Goal: Task Accomplishment & Management: Manage account settings

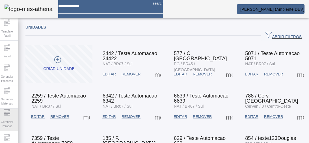
click at [11, 118] on span "Gerenciar Paradas" at bounding box center [7, 124] width 17 height 12
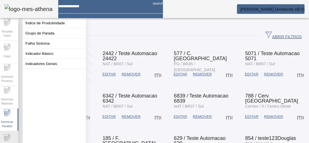
click at [13, 134] on div "Configurações" at bounding box center [7, 142] width 23 height 23
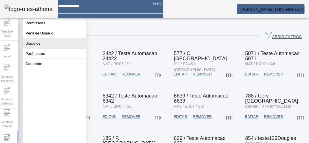
click at [37, 44] on button "Usuários" at bounding box center [54, 43] width 63 height 10
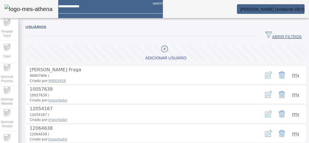
click at [277, 35] on span "ABRIR FILTROS" at bounding box center [283, 35] width 36 height 8
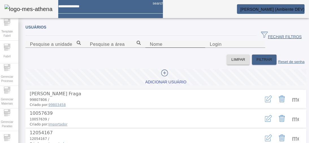
click at [150, 48] on input "Nome" at bounding box center [175, 44] width 51 height 7
type input "******"
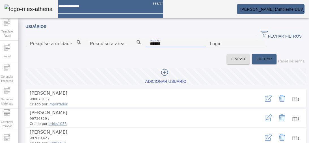
scroll to position [23, 0]
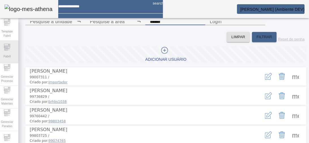
drag, startPoint x: 78, startPoint y: 50, endPoint x: 14, endPoint y: 42, distance: 64.6
click at [14, 42] on div "Template Fabril Fabril Gerenciar Processo Gerenciar Materiais Gerenciar Paradas…" at bounding box center [154, 71] width 317 height 143
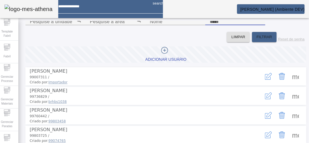
click at [210, 25] on input "Login" at bounding box center [235, 21] width 51 height 7
type input "**********"
click at [256, 40] on span "FILTRAR" at bounding box center [264, 37] width 16 height 6
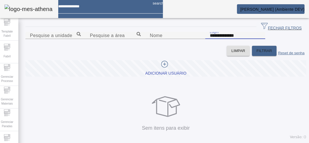
drag, startPoint x: 200, startPoint y: 50, endPoint x: 84, endPoint y: 40, distance: 116.6
click at [84, 40] on content "**********" at bounding box center [165, 39] width 281 height 14
click at [167, 69] on div at bounding box center [164, 65] width 38 height 8
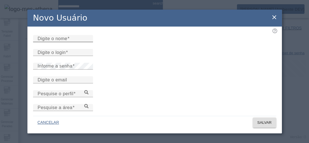
click at [88, 42] on input "Digite o nome" at bounding box center [63, 38] width 51 height 7
click at [69, 56] on input "Digite o login" at bounding box center [63, 52] width 51 height 7
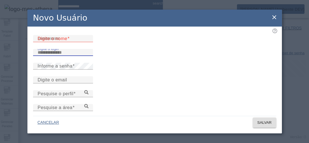
paste input "**********"
type input "**********"
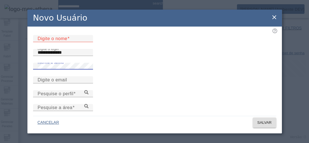
click at [60, 41] on mat-label "Digite o nome" at bounding box center [53, 38] width 30 height 5
click at [60, 42] on input "Digite o nome" at bounding box center [63, 38] width 51 height 7
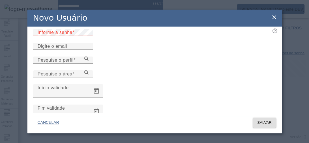
scroll to position [45, 0]
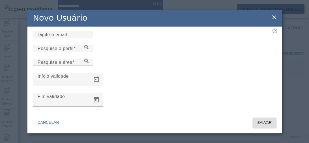
type input "******"
click at [80, 24] on div "Informe a senha" at bounding box center [63, 21] width 51 height 7
click at [66, 38] on input "Digite o email" at bounding box center [63, 34] width 51 height 7
paste input "**********"
type input "**********"
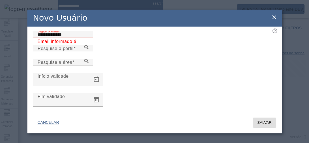
drag, startPoint x: 62, startPoint y: 69, endPoint x: 0, endPoint y: 68, distance: 62.5
click at [0, 68] on div "**********" at bounding box center [154, 71] width 309 height 143
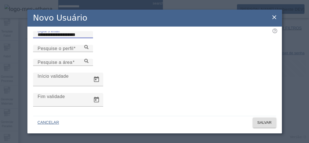
click at [61, 38] on input "**********" at bounding box center [63, 34] width 51 height 7
drag, startPoint x: 86, startPoint y: 65, endPoint x: 110, endPoint y: 65, distance: 24.6
click at [88, 38] on input "**********" at bounding box center [63, 34] width 51 height 7
type input "**********"
click at [88, 49] on icon at bounding box center [86, 47] width 4 height 4
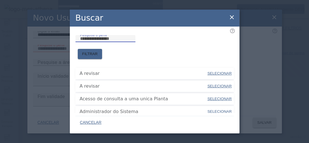
click at [107, 42] on input "Pesquise o perfil" at bounding box center [105, 38] width 51 height 7
type input "****"
click at [98, 51] on span "FILTRAR" at bounding box center [90, 54] width 16 height 6
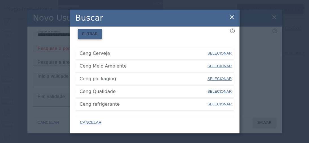
scroll to position [12, 0]
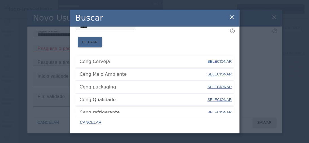
click at [207, 59] on span "SELECIONAR" at bounding box center [219, 61] width 24 height 4
type input "**********"
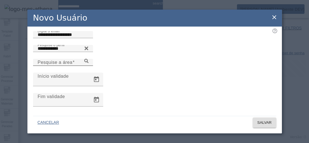
click at [72, 65] on mat-label "Pesquise a área" at bounding box center [55, 62] width 35 height 5
click at [88, 66] on input "Pesquise a área" at bounding box center [63, 62] width 51 height 7
type input "********"
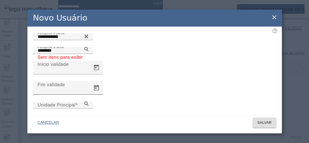
scroll to position [68, 0]
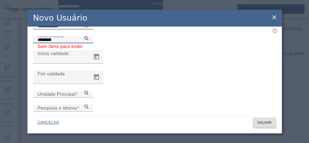
drag, startPoint x: 264, startPoint y: 66, endPoint x: 122, endPoint y: 60, distance: 142.5
click at [122, 50] on div "**********" at bounding box center [154, 36] width 243 height 28
click at [88, 40] on icon at bounding box center [86, 38] width 4 height 4
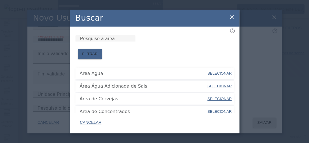
scroll to position [23, 0]
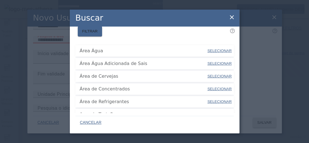
click at [211, 74] on span "SELECIONAR" at bounding box center [219, 76] width 24 height 4
type input "**********"
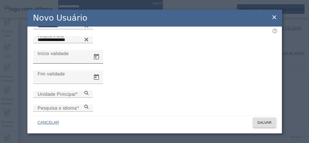
scroll to position [86, 0]
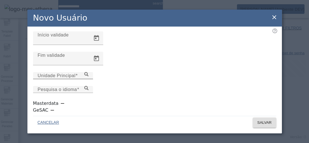
click at [88, 76] on icon at bounding box center [86, 74] width 4 height 4
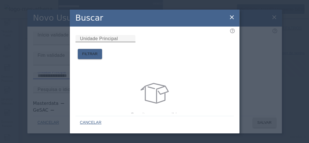
click at [106, 41] on mat-label "Unidade Principal" at bounding box center [99, 38] width 38 height 5
click at [106, 42] on input "Unidade Principal" at bounding box center [105, 38] width 51 height 7
type input "******"
click at [98, 51] on span "FILTRAR" at bounding box center [90, 54] width 16 height 6
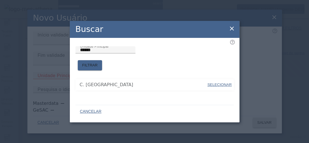
click at [218, 82] on span "SELECIONAR" at bounding box center [219, 84] width 24 height 4
type input "*********"
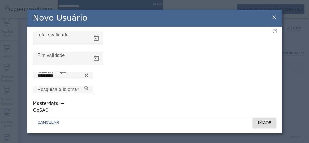
click at [88, 89] on icon at bounding box center [86, 88] width 4 height 4
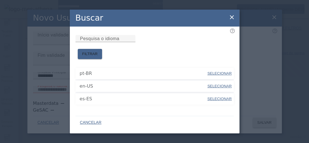
click at [223, 97] on span "SELECIONAR" at bounding box center [219, 99] width 24 height 4
type input "*****"
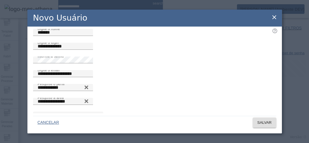
scroll to position [0, 0]
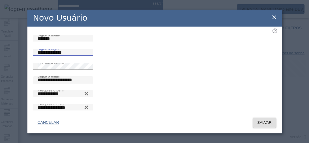
drag, startPoint x: 71, startPoint y: 67, endPoint x: 0, endPoint y: 67, distance: 71.5
click at [0, 67] on div "**********" at bounding box center [154, 71] width 309 height 143
click at [264, 119] on span at bounding box center [264, 123] width 23 height 14
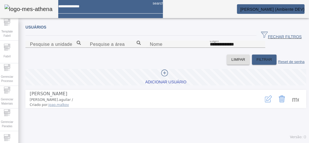
scroll to position [15, 0]
click at [290, 106] on span at bounding box center [295, 99] width 14 height 14
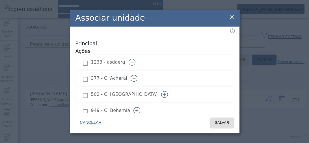
click at [141, 71] on button "button" at bounding box center [134, 78] width 14 height 14
click at [168, 91] on icon "button" at bounding box center [164, 94] width 7 height 7
click at [140, 107] on icon "button" at bounding box center [136, 110] width 7 height 7
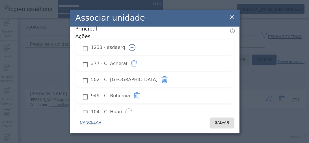
scroll to position [23, 0]
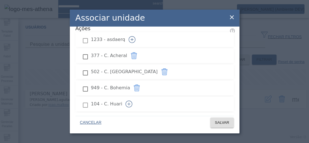
click at [132, 101] on icon "button" at bounding box center [128, 104] width 7 height 7
click at [171, 113] on button "button" at bounding box center [165, 120] width 14 height 14
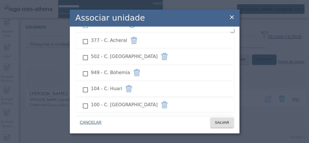
scroll to position [68, 0]
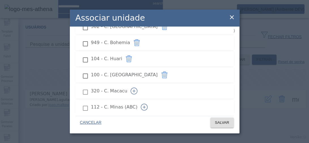
click at [137, 88] on icon "button" at bounding box center [134, 91] width 7 height 7
click at [147, 104] on icon "button" at bounding box center [144, 107] width 7 height 7
click at [168, 120] on icon "button" at bounding box center [164, 123] width 7 height 7
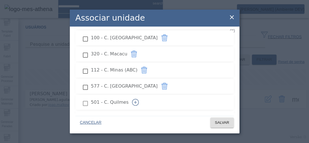
scroll to position [90, 0]
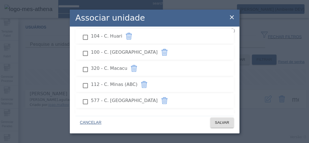
click at [137, 116] on icon "button" at bounding box center [135, 116] width 3 height 0
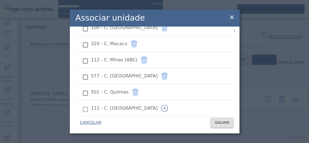
scroll to position [136, 0]
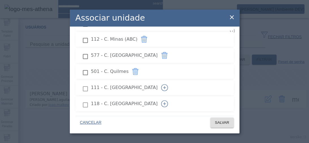
click at [168, 84] on icon "button" at bounding box center [164, 87] width 7 height 7
click at [168, 100] on icon "button" at bounding box center [164, 103] width 7 height 7
click at [138, 116] on icon "button" at bounding box center [134, 119] width 7 height 7
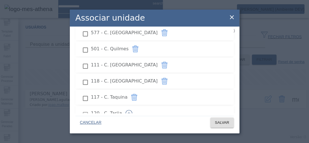
click at [129, 112] on icon "button" at bounding box center [129, 113] width 0 height 3
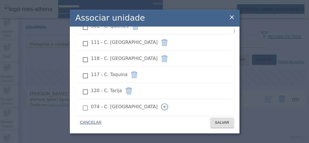
click at [168, 103] on icon "button" at bounding box center [164, 106] width 7 height 7
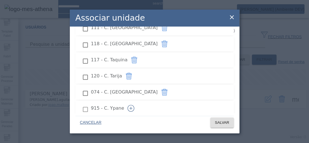
scroll to position [203, 0]
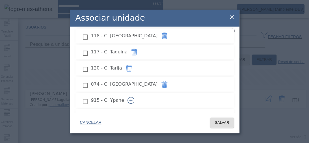
click at [218, 95] on li "915 - C. Ypane" at bounding box center [154, 100] width 158 height 15
click at [134, 97] on icon "button" at bounding box center [130, 100] width 7 height 7
click at [171, 110] on button "button" at bounding box center [165, 117] width 14 height 14
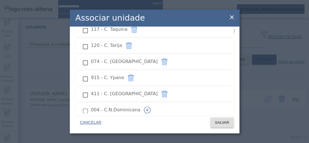
click at [147, 108] on icon "button" at bounding box center [147, 109] width 0 height 3
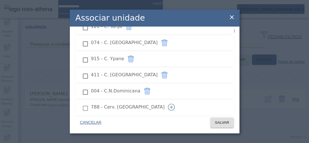
scroll to position [271, 0]
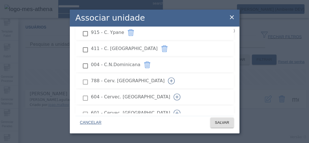
click at [178, 74] on button "button" at bounding box center [171, 81] width 14 height 14
click at [180, 94] on icon "button" at bounding box center [176, 97] width 7 height 7
click at [184, 106] on button "button" at bounding box center [177, 113] width 14 height 14
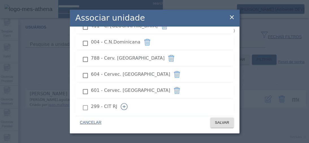
click at [131, 100] on button "button" at bounding box center [124, 107] width 14 height 14
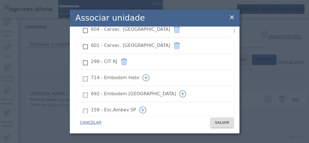
scroll to position [339, 0]
click at [153, 71] on button "button" at bounding box center [146, 78] width 14 height 14
click at [186, 90] on icon "button" at bounding box center [182, 93] width 7 height 7
click at [146, 106] on icon "button" at bounding box center [142, 109] width 7 height 7
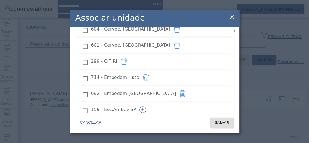
scroll to position [362, 0]
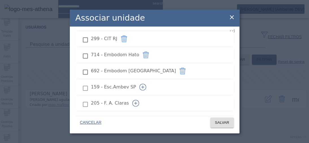
click at [146, 84] on icon "button" at bounding box center [142, 87] width 7 height 7
click at [139, 100] on icon "button" at bounding box center [135, 103] width 7 height 7
drag, startPoint x: 215, startPoint y: 103, endPoint x: 209, endPoint y: 88, distance: 16.3
click at [139, 112] on button "button" at bounding box center [132, 119] width 14 height 14
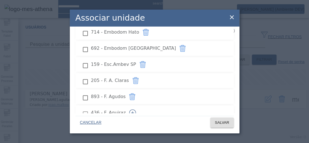
click at [136, 109] on icon "button" at bounding box center [132, 112] width 7 height 7
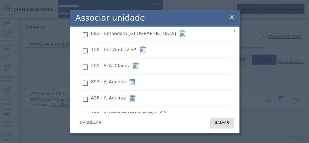
scroll to position [407, 0]
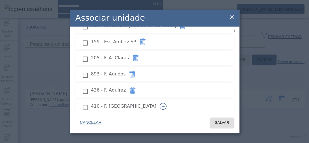
click at [166, 103] on icon "button" at bounding box center [163, 106] width 7 height 7
drag, startPoint x: 216, startPoint y: 109, endPoint x: 213, endPoint y: 103, distance: 6.4
click at [137, 121] on icon "button" at bounding box center [137, 122] width 0 height 3
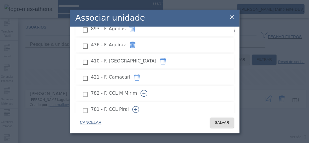
click at [147, 90] on icon "button" at bounding box center [143, 93] width 7 height 7
click at [139, 106] on icon "button" at bounding box center [135, 109] width 7 height 7
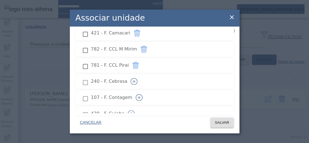
scroll to position [497, 0]
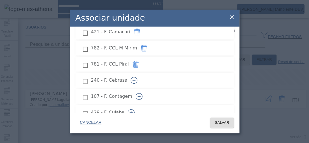
click at [134, 79] on icon "button" at bounding box center [134, 80] width 0 height 3
click at [142, 93] on icon "button" at bounding box center [139, 96] width 7 height 7
click at [134, 109] on icon "button" at bounding box center [131, 112] width 7 height 7
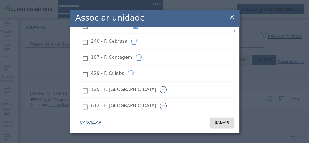
scroll to position [542, 0]
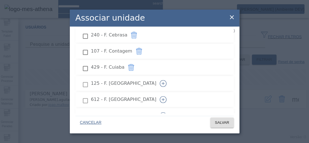
click at [166, 80] on icon "button" at bounding box center [163, 83] width 7 height 7
click at [166, 96] on icon "button" at bounding box center [163, 99] width 7 height 7
click at [166, 112] on icon "button" at bounding box center [163, 115] width 7 height 7
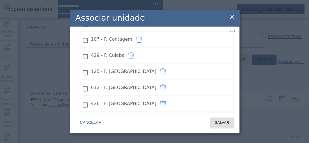
scroll to position [565, 0]
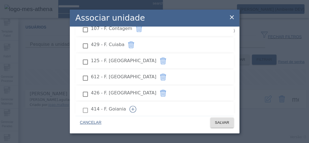
click at [136, 106] on icon "button" at bounding box center [132, 109] width 7 height 7
click at [146, 118] on button "button" at bounding box center [139, 125] width 14 height 14
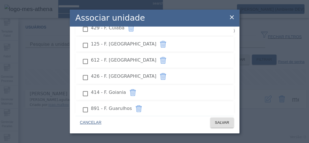
scroll to position [610, 0]
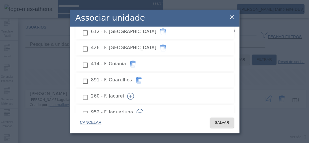
click at [137, 89] on button "button" at bounding box center [131, 96] width 14 height 14
click at [143, 109] on icon "button" at bounding box center [139, 112] width 7 height 7
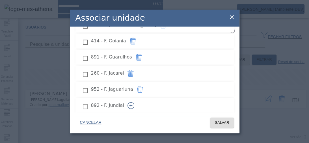
scroll to position [633, 0]
click at [138, 99] on button "button" at bounding box center [131, 106] width 14 height 14
click at [140, 118] on icon "button" at bounding box center [136, 121] width 7 height 7
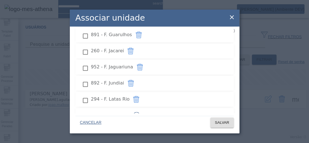
click at [140, 112] on icon "button" at bounding box center [136, 115] width 7 height 7
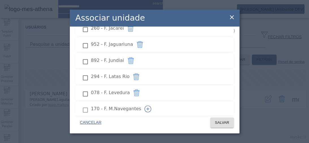
click at [151, 105] on icon "button" at bounding box center [147, 108] width 7 height 7
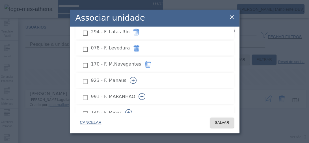
scroll to position [723, 0]
click at [140, 73] on button "button" at bounding box center [133, 80] width 14 height 14
click at [144, 95] on icon "button" at bounding box center [141, 95] width 3 height 0
click at [135, 105] on button "button" at bounding box center [129, 112] width 14 height 14
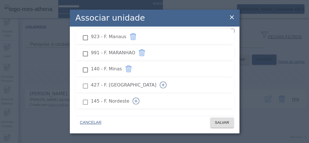
scroll to position [768, 0]
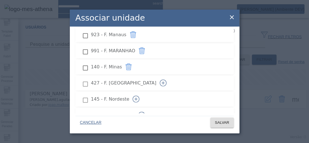
click at [166, 79] on icon "button" at bounding box center [163, 82] width 7 height 7
click at [139, 95] on icon "button" at bounding box center [136, 98] width 7 height 7
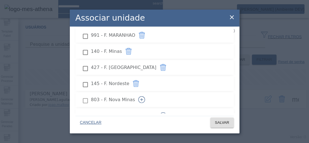
scroll to position [791, 0]
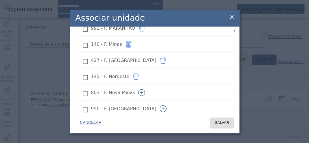
click at [145, 89] on icon "button" at bounding box center [141, 92] width 7 height 7
click at [165, 108] on icon "button" at bounding box center [163, 108] width 3 height 0
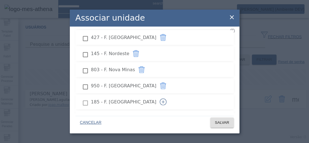
click at [170, 95] on button "button" at bounding box center [163, 102] width 14 height 14
click at [140, 115] on icon "button" at bounding box center [136, 118] width 7 height 7
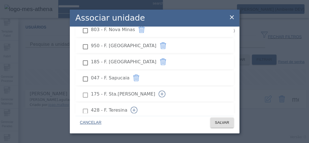
scroll to position [859, 0]
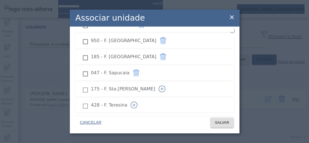
click at [165, 86] on icon "button" at bounding box center [161, 89] width 7 height 7
click at [137, 102] on icon "button" at bounding box center [134, 105] width 7 height 7
click at [140, 114] on button "button" at bounding box center [133, 121] width 14 height 14
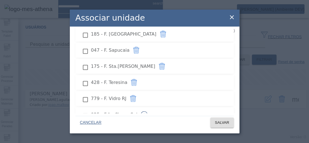
click at [147, 111] on icon "button" at bounding box center [144, 114] width 7 height 7
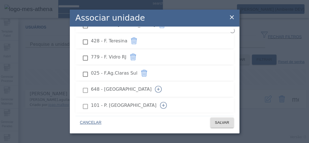
scroll to position [927, 0]
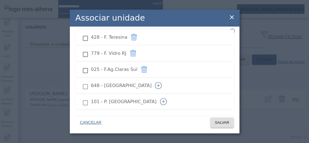
click at [165, 79] on button "button" at bounding box center [158, 86] width 14 height 14
click at [167, 98] on icon "button" at bounding box center [163, 101] width 7 height 7
click at [146, 111] on button "button" at bounding box center [139, 118] width 14 height 14
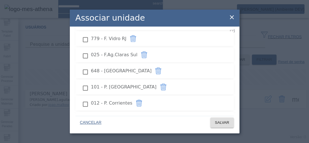
scroll to position [949, 0]
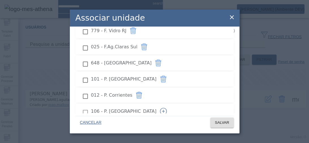
click at [167, 108] on icon "button" at bounding box center [163, 111] width 7 height 7
click at [141, 124] on icon "button" at bounding box center [137, 127] width 7 height 7
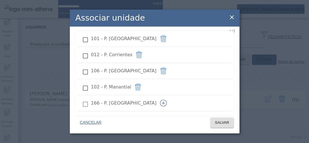
scroll to position [995, 0]
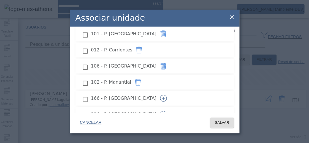
click at [165, 98] on icon "button" at bounding box center [163, 98] width 3 height 0
click at [167, 111] on icon "button" at bounding box center [163, 114] width 7 height 7
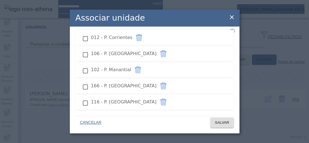
scroll to position [1017, 0]
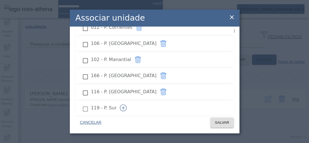
click at [127, 105] on icon "button" at bounding box center [123, 108] width 7 height 7
click at [148, 121] on icon "button" at bounding box center [144, 124] width 7 height 7
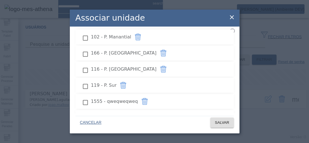
click at [162, 114] on icon "button" at bounding box center [158, 117] width 7 height 7
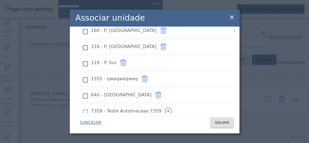
click at [171, 108] on icon "button" at bounding box center [168, 111] width 7 height 7
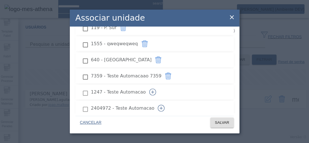
scroll to position [1108, 0]
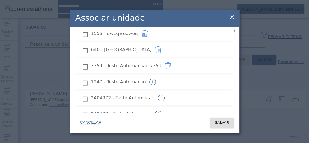
click at [156, 79] on icon "button" at bounding box center [152, 82] width 7 height 7
click at [168, 91] on button "button" at bounding box center [161, 98] width 14 height 14
click at [162, 111] on icon "button" at bounding box center [158, 114] width 7 height 7
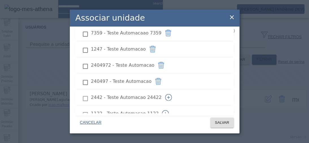
scroll to position [1153, 0]
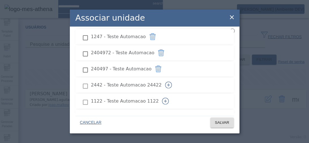
click at [172, 82] on icon "button" at bounding box center [168, 85] width 7 height 7
click at [169, 98] on icon "button" at bounding box center [165, 101] width 7 height 7
click at [163, 114] on icon "button" at bounding box center [159, 117] width 7 height 7
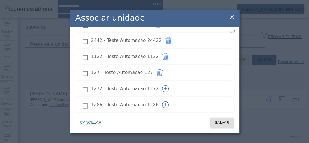
scroll to position [1198, 0]
click at [169, 85] on icon "button" at bounding box center [165, 88] width 7 height 7
click at [169, 101] on icon "button" at bounding box center [165, 104] width 7 height 7
click at [172, 114] on button "button" at bounding box center [165, 121] width 14 height 14
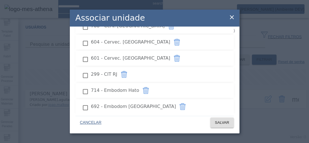
scroll to position [482, 0]
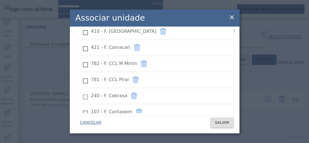
click at [85, 91] on div at bounding box center [85, 97] width 11 height 12
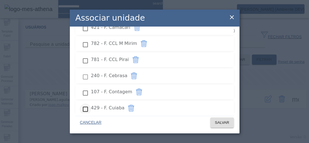
scroll to position [504, 0]
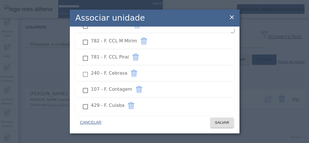
click at [86, 68] on div at bounding box center [85, 74] width 11 height 12
click at [83, 68] on div at bounding box center [85, 74] width 11 height 12
click at [222, 127] on span at bounding box center [221, 123] width 23 height 14
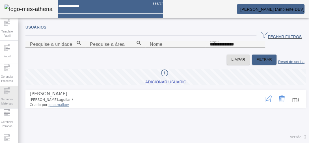
click at [11, 99] on span "Gerenciar Materiais" at bounding box center [7, 101] width 17 height 12
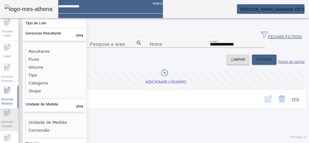
click at [3, 117] on div "Gerenciar Paradas" at bounding box center [7, 119] width 23 height 23
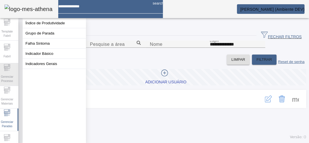
click at [10, 70] on icon at bounding box center [8, 70] width 4 height 0
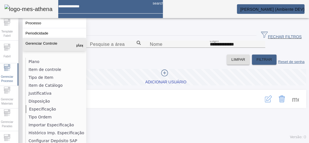
click at [41, 109] on li "Especificação" at bounding box center [56, 109] width 60 height 8
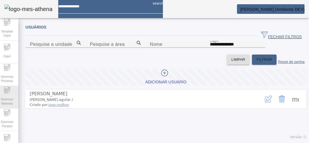
drag, startPoint x: 7, startPoint y: 81, endPoint x: 9, endPoint y: 89, distance: 8.8
click at [6, 80] on span "Gerenciar Processo" at bounding box center [7, 79] width 17 height 12
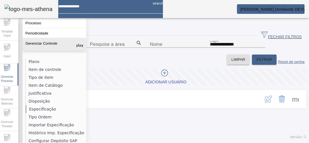
click at [33, 110] on li "Especificação" at bounding box center [56, 109] width 60 height 8
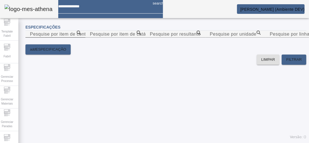
click at [81, 38] on input "Pesquise por item de controle" at bounding box center [55, 34] width 51 height 7
click at [81, 35] on icon at bounding box center [79, 33] width 4 height 4
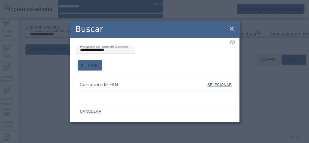
click at [215, 82] on span "SELECIONAR" at bounding box center [219, 84] width 24 height 4
type input "**********"
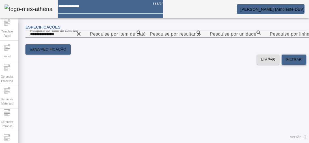
click at [286, 62] on span "FILTRAR" at bounding box center [294, 60] width 16 height 6
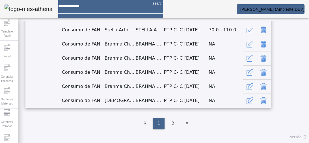
scroll to position [144, 0]
click at [173, 122] on div "2" at bounding box center [172, 123] width 11 height 11
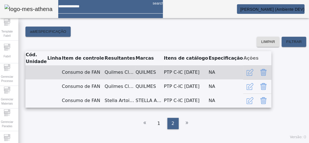
scroll to position [76, 0]
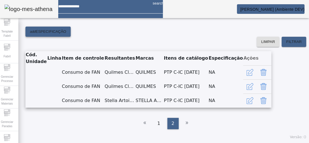
click at [63, 38] on span at bounding box center [47, 32] width 45 height 14
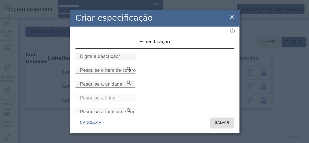
click at [231, 21] on div "Criar especificação" at bounding box center [155, 18] width 170 height 17
click at [229, 17] on icon at bounding box center [231, 17] width 7 height 7
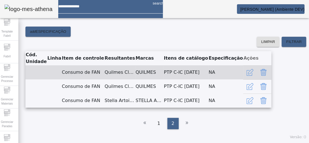
drag, startPoint x: 60, startPoint y: 98, endPoint x: 105, endPoint y: 99, distance: 44.9
click at [105, 79] on tr "Consumo de FAN Quilmes Clasica 16 FERMAT QUILMES PTP C-IC [DATE] NA" at bounding box center [148, 72] width 246 height 14
click at [72, 79] on td "Consumo de FAN" at bounding box center [83, 72] width 43 height 14
click at [68, 79] on td "Consumo de FAN" at bounding box center [83, 72] width 43 height 14
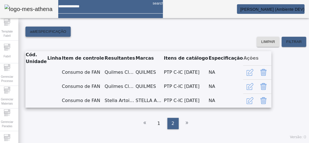
click at [58, 34] on span "ESPECIFICAÇÃO" at bounding box center [51, 32] width 31 height 6
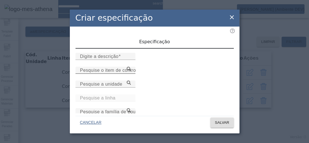
click at [123, 73] on mat-label "Pesquise o item de controle" at bounding box center [110, 70] width 60 height 5
click at [123, 74] on input "Pesquise o item de controle" at bounding box center [105, 70] width 51 height 7
paste input "**********"
type input "**********"
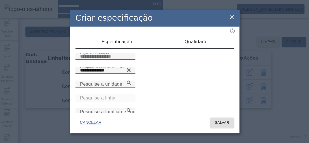
click at [116, 60] on input "Digite a descrição" at bounding box center [105, 56] width 51 height 7
type input "******"
click at [186, 35] on div "**********" at bounding box center [155, 70] width 170 height 86
click at [187, 42] on span "Qualidade" at bounding box center [195, 42] width 23 height 5
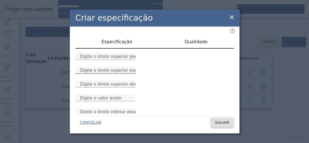
click at [126, 73] on mat-label "Digite o limite superior especificado" at bounding box center [118, 70] width 76 height 5
click at [126, 74] on input "Digite o limite superior especificado" at bounding box center [105, 70] width 51 height 7
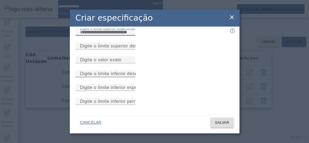
scroll to position [68, 0]
type input "**"
click at [131, 90] on mat-label "Digite o limite inferior especificado" at bounding box center [117, 87] width 74 height 5
click at [131, 91] on input "Digite o limite inferior especificado" at bounding box center [105, 87] width 51 height 7
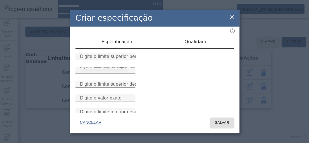
scroll to position [0, 0]
type input "*"
click at [110, 38] on span "Especificação" at bounding box center [116, 42] width 31 height 14
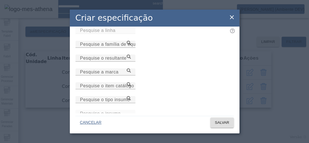
scroll to position [68, 0]
click at [216, 121] on span "SALVAR" at bounding box center [222, 123] width 14 height 6
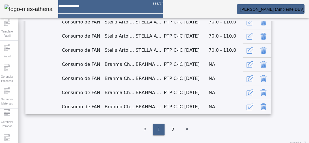
scroll to position [98, 0]
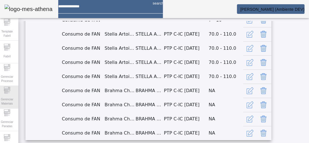
click at [9, 95] on span "Gerenciar Materiais" at bounding box center [7, 101] width 17 height 12
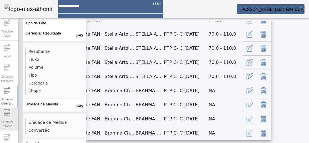
click at [8, 120] on span "Gerenciar Paradas" at bounding box center [7, 124] width 17 height 12
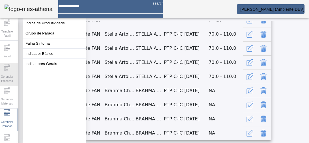
click at [10, 68] on icon at bounding box center [7, 67] width 7 height 7
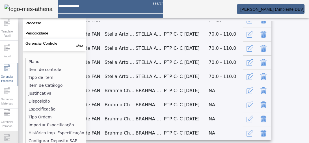
click at [13, 131] on aside "Template Fabril Fabril Gerenciar Processo Gerenciar Materiais Gerenciar Paradas…" at bounding box center [7, 90] width 23 height 144
click at [15, 138] on div "Configurações" at bounding box center [7, 142] width 23 height 23
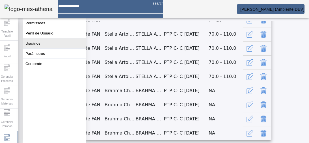
click at [39, 46] on button "Usuários" at bounding box center [54, 43] width 63 height 10
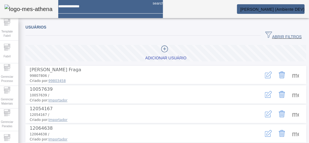
click at [277, 33] on span "ABRIR FILTROS" at bounding box center [283, 35] width 36 height 8
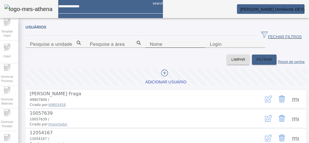
click at [150, 48] on input "Nome" at bounding box center [175, 44] width 51 height 7
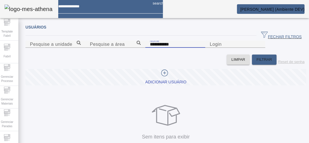
click at [150, 48] on input "**********" at bounding box center [175, 44] width 51 height 7
type input "******"
click at [150, 48] on input "******" at bounding box center [175, 44] width 51 height 7
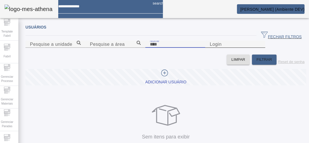
click at [240, 48] on input "Login" at bounding box center [235, 44] width 51 height 7
paste input "******"
type input "******"
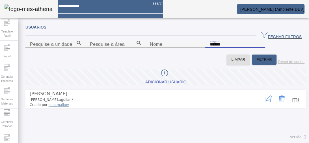
scroll to position [15, 0]
click at [265, 102] on icon "button" at bounding box center [268, 98] width 7 height 7
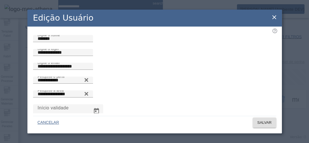
scroll to position [23, 0]
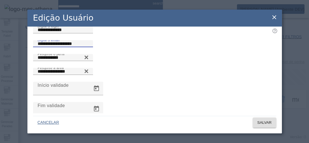
drag, startPoint x: 88, startPoint y: 68, endPoint x: 0, endPoint y: 68, distance: 88.1
click at [0, 68] on div "**********" at bounding box center [154, 71] width 309 height 143
paste input "*****"
type input "**********"
click at [268, 125] on span "SALVAR" at bounding box center [264, 123] width 14 height 6
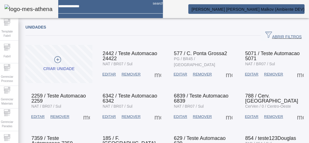
click at [299, 9] on span "[PERSON_NAME] (Ambiente DEV)" at bounding box center [247, 9] width 113 height 5
